Goal: Communication & Community: Answer question/provide support

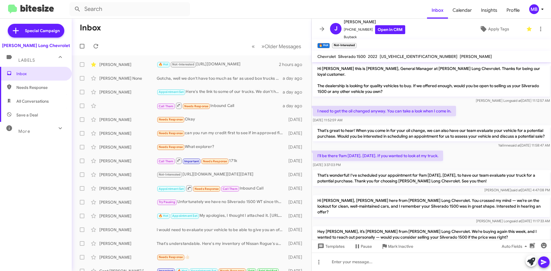
scroll to position [191, 0]
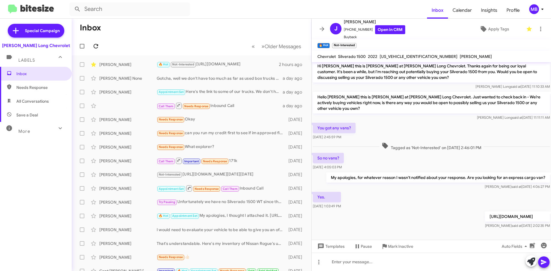
click at [99, 46] on icon at bounding box center [95, 46] width 7 height 7
click at [253, 60] on div "[PERSON_NAME] 🔥 Hot Not-Interested Needs Response You have anything pre owned a…" at bounding box center [191, 64] width 231 height 11
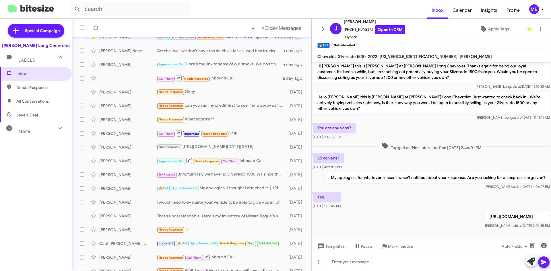
scroll to position [0, 0]
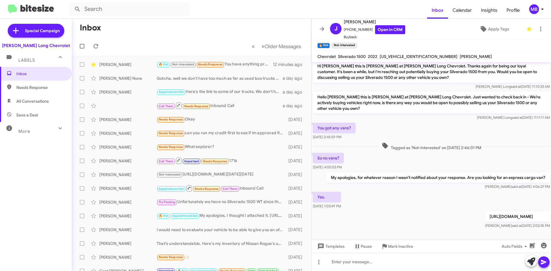
drag, startPoint x: 20, startPoint y: 92, endPoint x: 24, endPoint y: 87, distance: 6.9
click at [20, 92] on span "Needs Response" at bounding box center [36, 88] width 72 height 14
type input "in:needs-response"
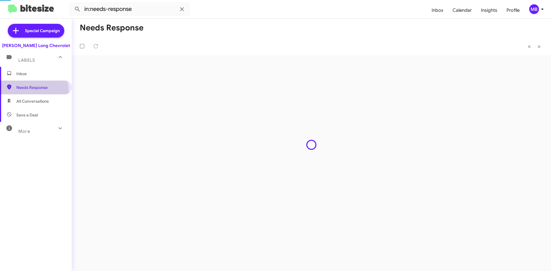
click at [36, 73] on span "Inbox" at bounding box center [40, 74] width 49 height 6
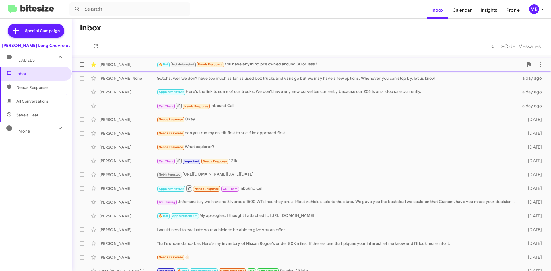
click at [292, 67] on div "🔥 Hot Not-Interested Needs Response You have anything pre owned around 30 or le…" at bounding box center [340, 64] width 367 height 7
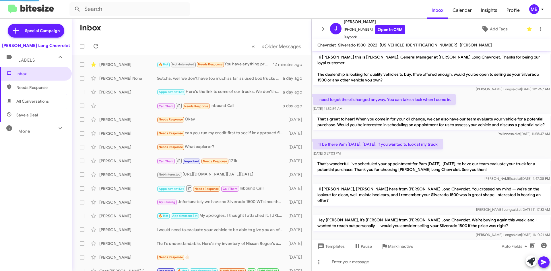
scroll to position [189, 0]
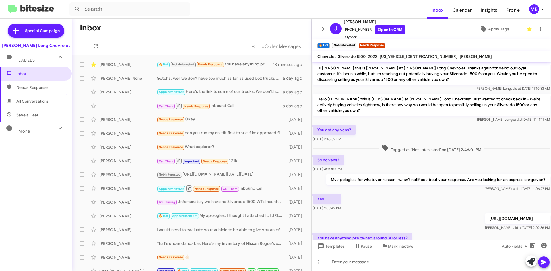
click at [374, 264] on div at bounding box center [432, 262] width 240 height 18
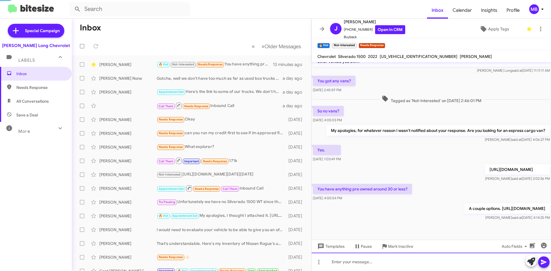
scroll to position [239, 0]
